Goal: Check status

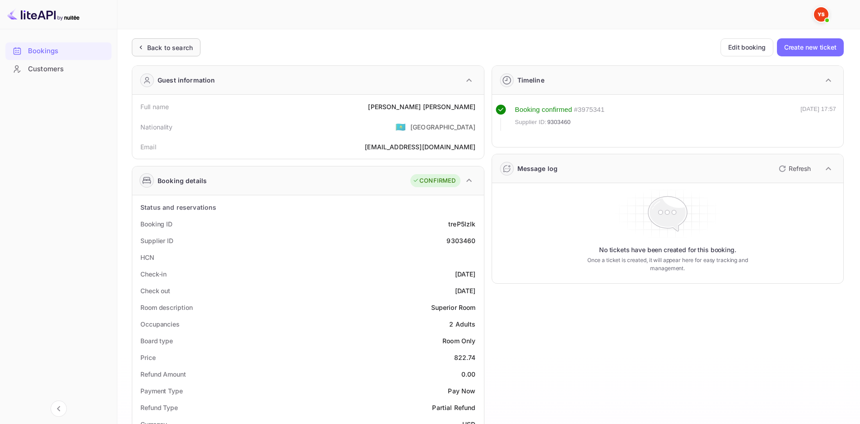
click at [172, 47] on div "Back to search" at bounding box center [170, 47] width 46 height 9
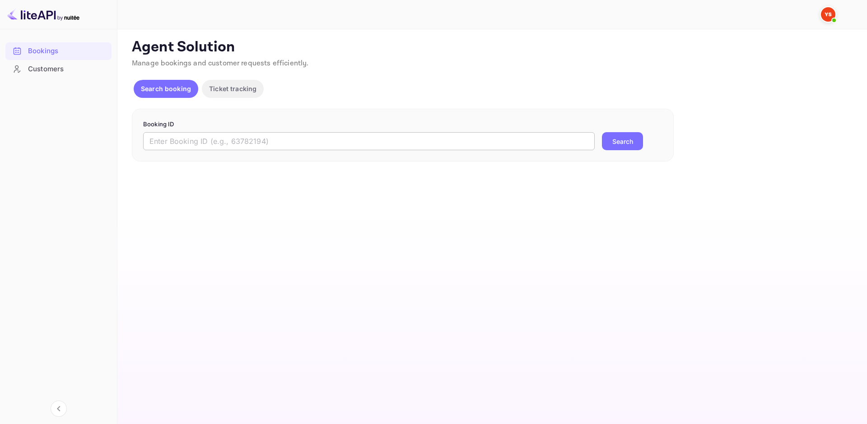
click at [217, 138] on input "text" at bounding box center [368, 141] width 451 height 18
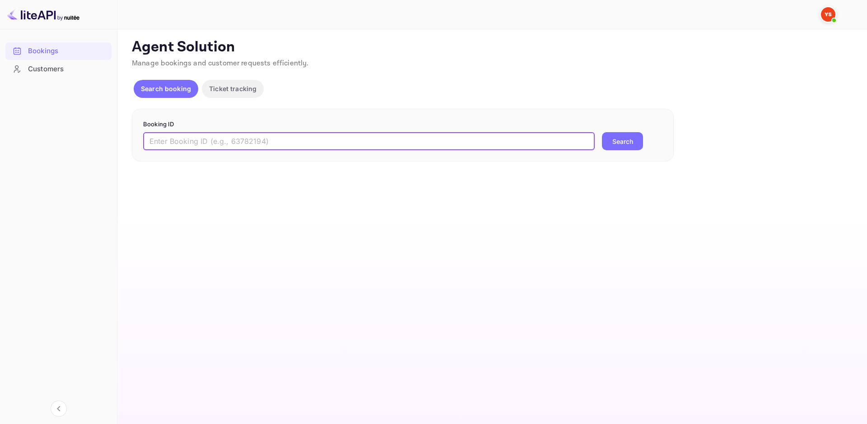
paste input "9549740"
type input "9549740"
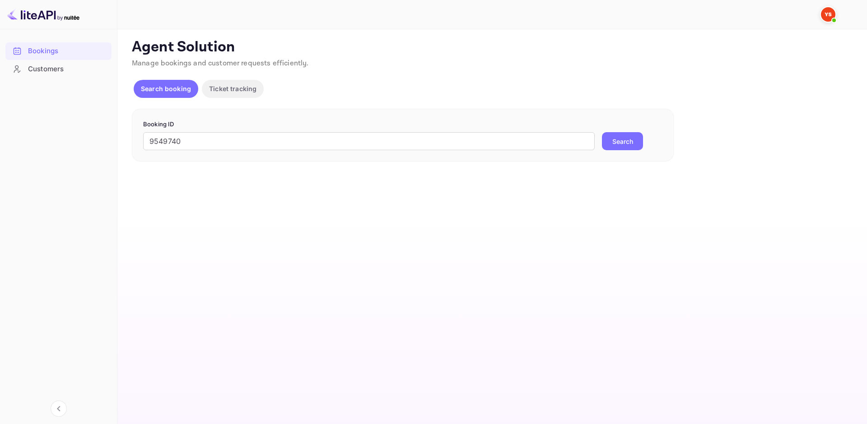
click at [615, 144] on button "Search" at bounding box center [622, 141] width 41 height 18
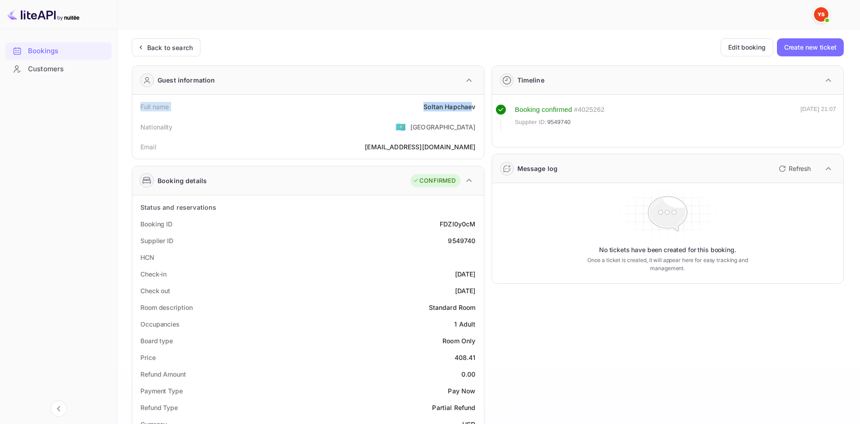
drag, startPoint x: 142, startPoint y: 106, endPoint x: 474, endPoint y: 104, distance: 331.8
click at [474, 104] on div "Full name [PERSON_NAME]" at bounding box center [308, 106] width 344 height 17
click at [475, 104] on div "Soltan Hapchaev" at bounding box center [449, 106] width 52 height 9
drag, startPoint x: 475, startPoint y: 105, endPoint x: 141, endPoint y: 101, distance: 334.5
click at [141, 101] on div "Full name [PERSON_NAME]" at bounding box center [308, 106] width 344 height 17
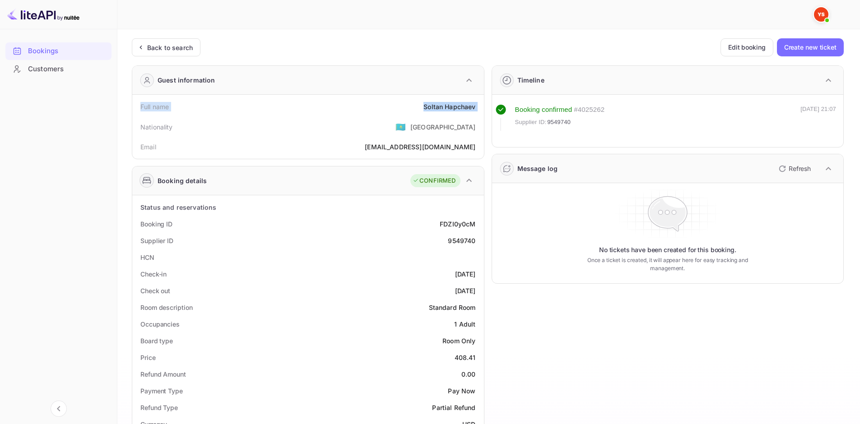
copy div "Full name [PERSON_NAME]"
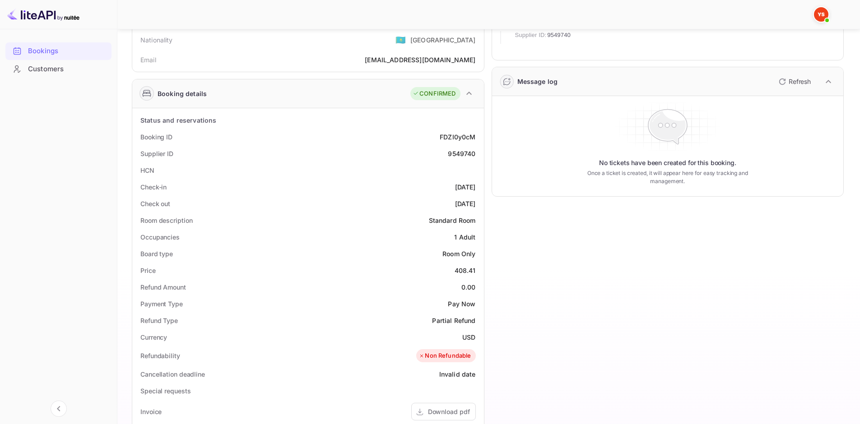
scroll to position [90, 0]
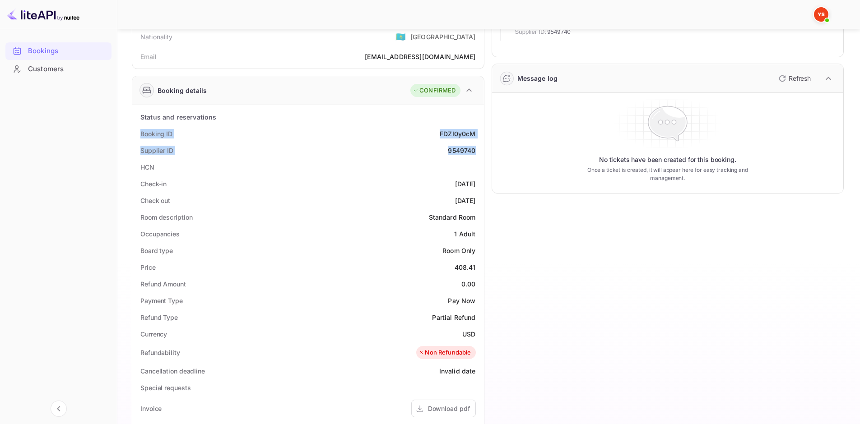
drag, startPoint x: 136, startPoint y: 135, endPoint x: 482, endPoint y: 149, distance: 346.1
click at [482, 149] on div "Status and reservations Booking ID FDZI0y0cM Supplier ID 9549740 HCN Check-in […" at bounding box center [308, 362] width 352 height 514
copy div "Booking ID FDZI0y0cM Supplier ID 9549740"
drag, startPoint x: 138, startPoint y: 181, endPoint x: 477, endPoint y: 199, distance: 339.5
click at [477, 199] on div "Status and reservations Booking ID FDZI0y0cM Supplier ID 9549740 HCN Check-in […" at bounding box center [308, 362] width 344 height 507
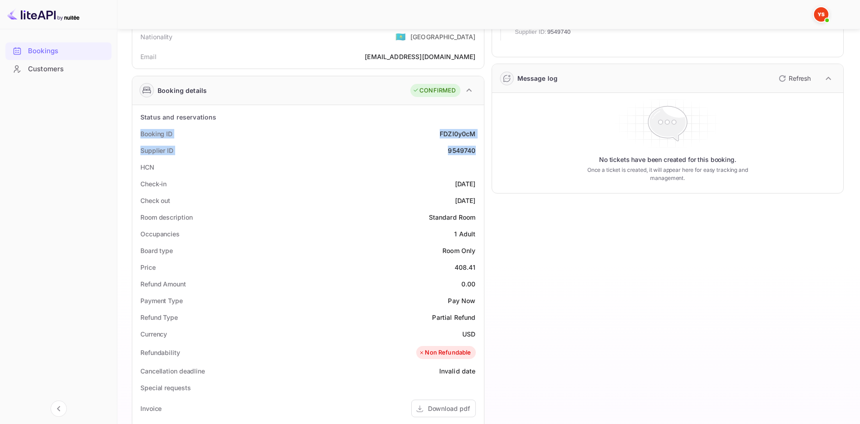
copy div "Check-in [DATE] Check out [DATE]"
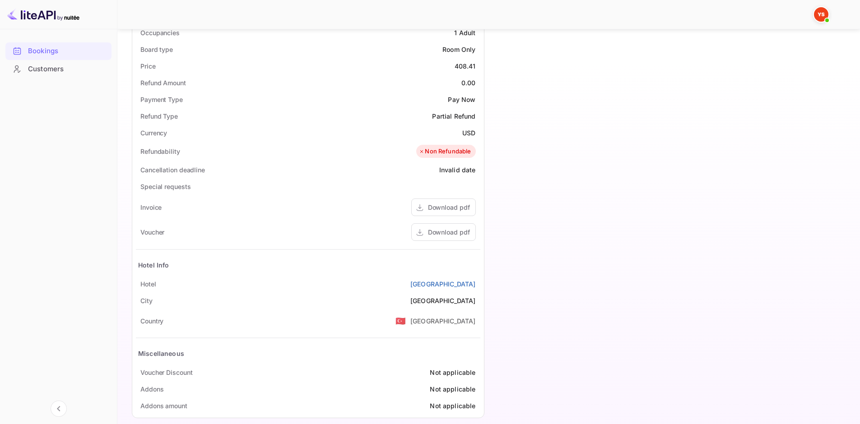
scroll to position [303, 0]
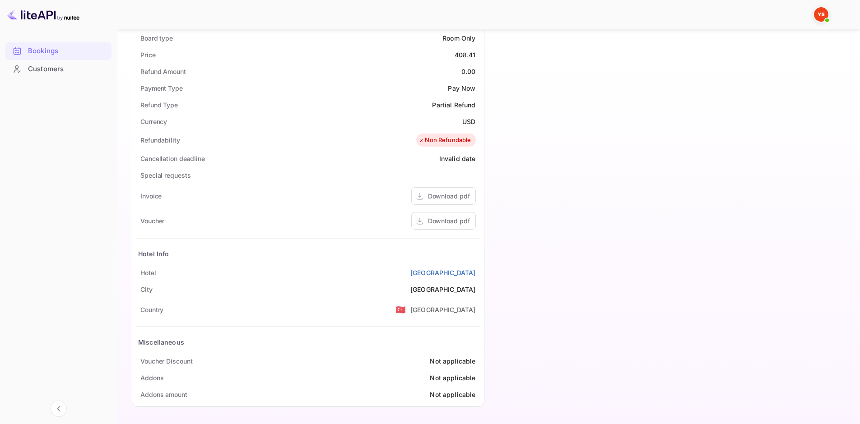
drag, startPoint x: 141, startPoint y: 271, endPoint x: 477, endPoint y: 269, distance: 335.9
click at [477, 269] on div "[GEOGRAPHIC_DATA]" at bounding box center [308, 273] width 344 height 17
copy div "[GEOGRAPHIC_DATA]"
